Goal: Transaction & Acquisition: Purchase product/service

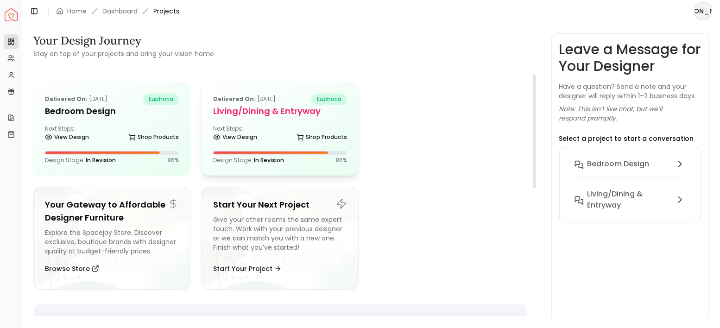
click at [262, 121] on div "Delivered on: Jul 22, 2025 euphoria Living/Dining & Entryway Next Steps: View D…" at bounding box center [280, 129] width 156 height 93
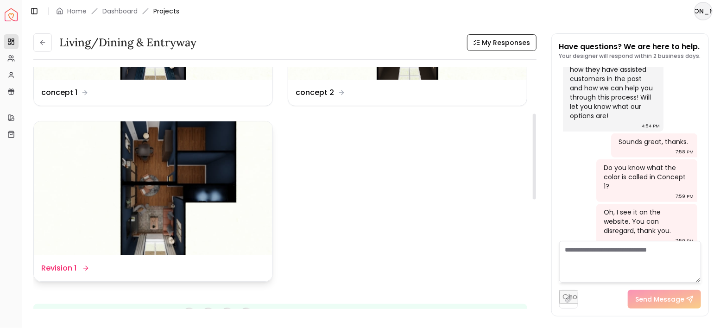
scroll to position [123, 0]
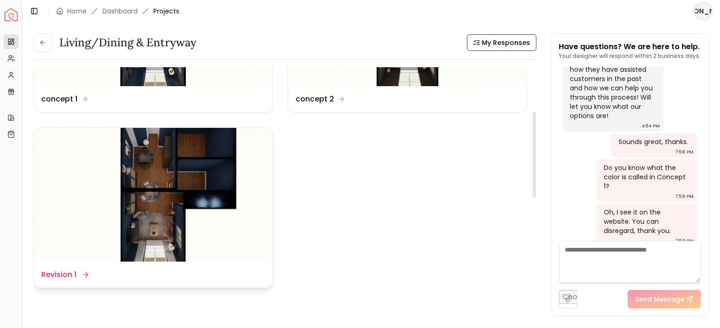
click at [183, 154] on img at bounding box center [153, 195] width 239 height 134
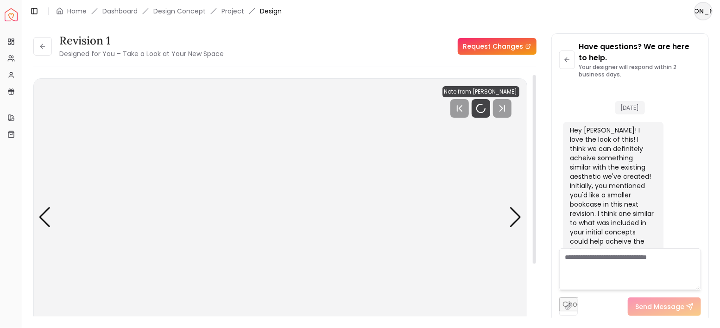
scroll to position [2211, 0]
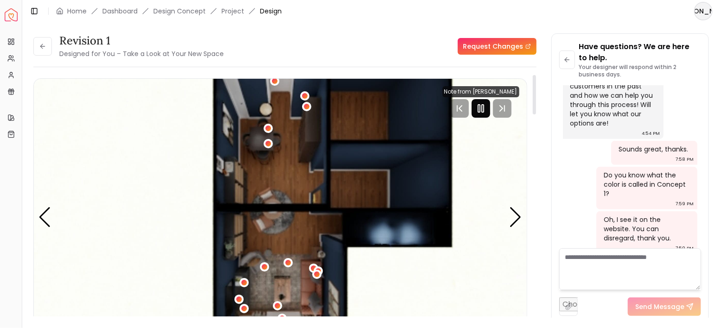
click at [484, 111] on icon "Pause" at bounding box center [481, 108] width 11 height 11
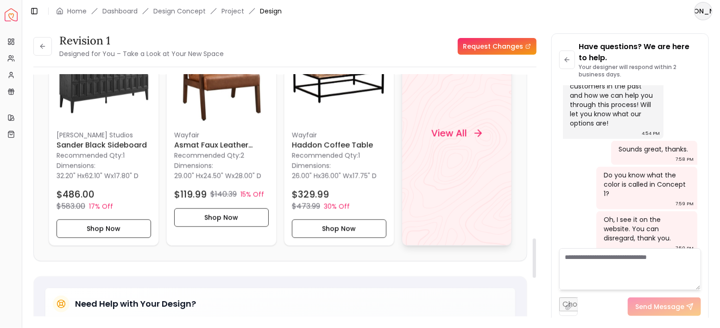
scroll to position [1050, 0]
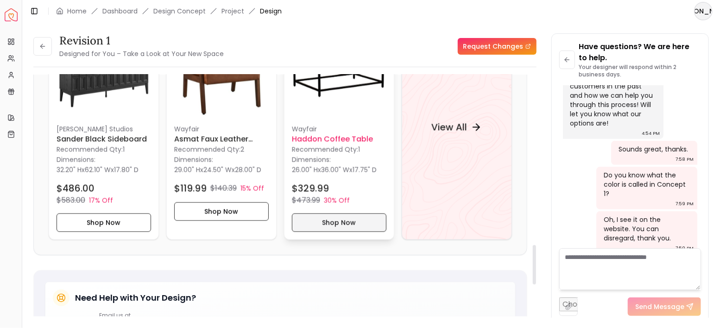
click at [338, 214] on button "Shop Now" at bounding box center [339, 223] width 95 height 19
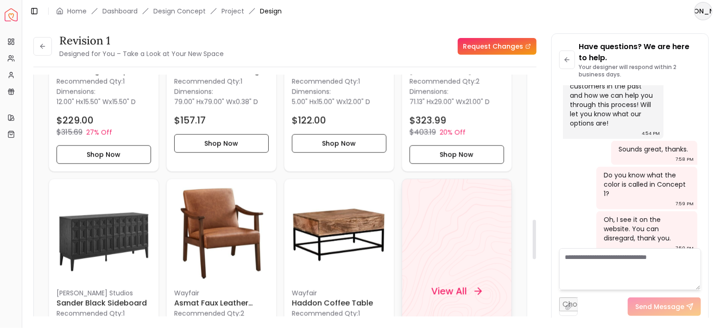
scroll to position [896, 0]
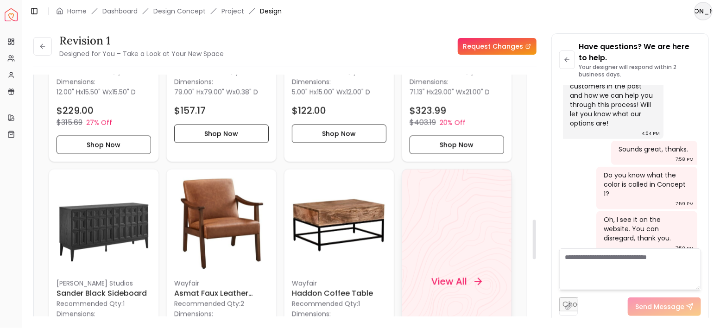
click at [456, 299] on div "View All" at bounding box center [457, 281] width 110 height 225
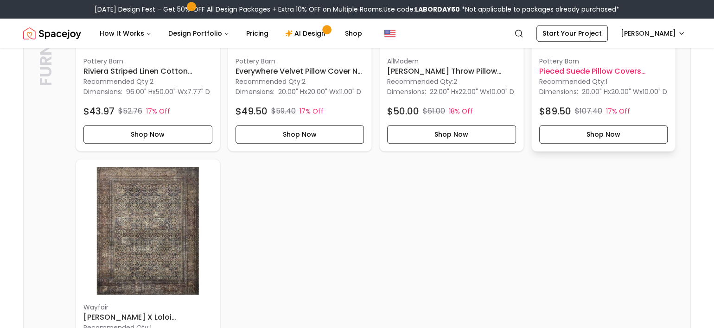
scroll to position [1081, 0]
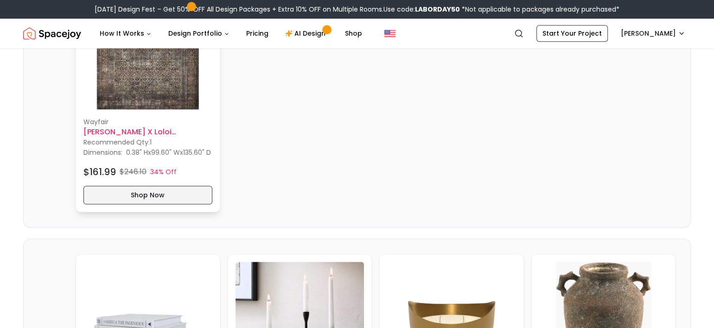
click at [174, 204] on button "Shop Now" at bounding box center [147, 195] width 129 height 19
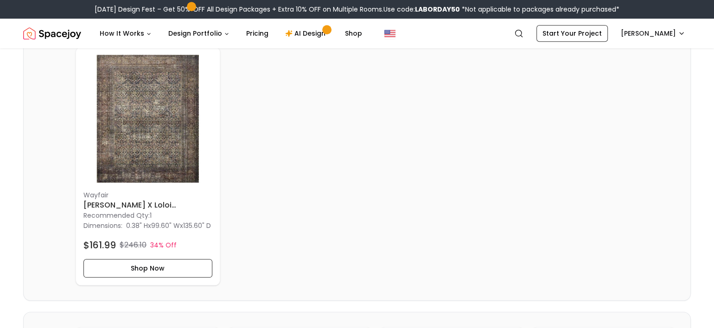
scroll to position [1020, 0]
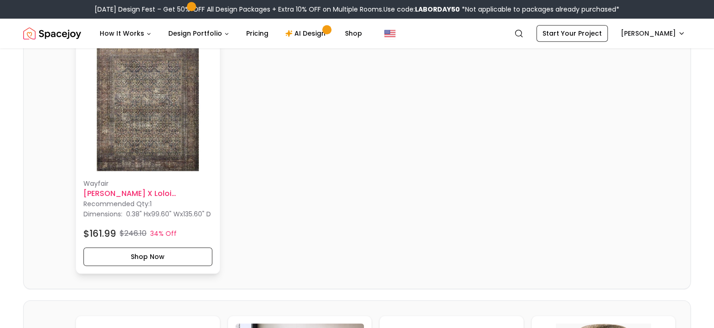
click at [163, 146] on img at bounding box center [147, 107] width 129 height 129
